Goal: Navigation & Orientation: Find specific page/section

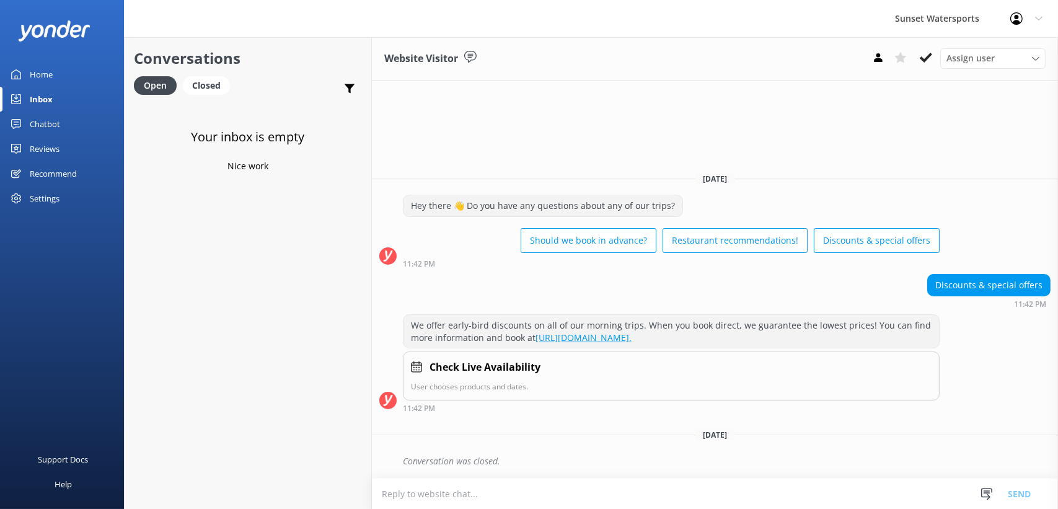
click at [40, 79] on div "Home" at bounding box center [41, 74] width 23 height 25
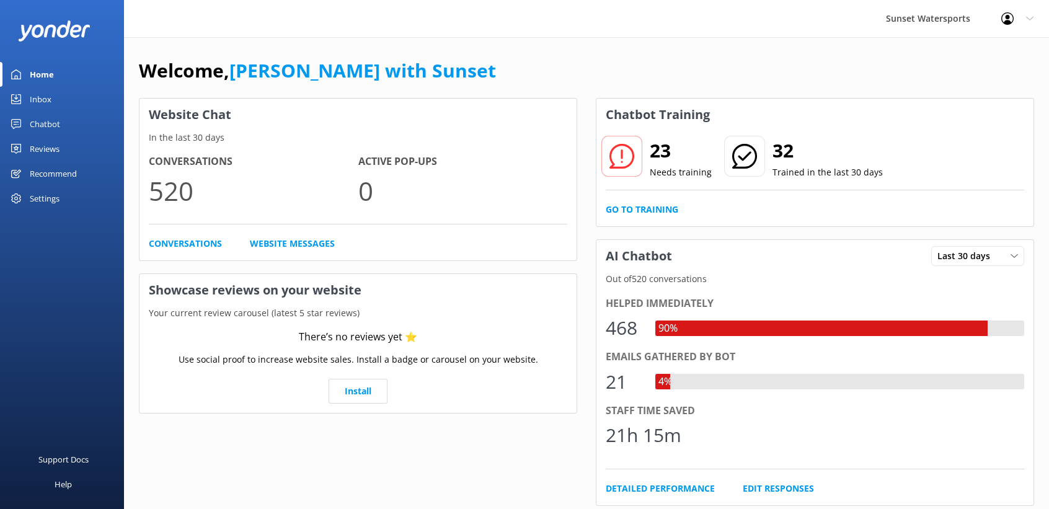
click at [52, 95] on link "Inbox" at bounding box center [62, 99] width 124 height 25
